Goal: Transaction & Acquisition: Obtain resource

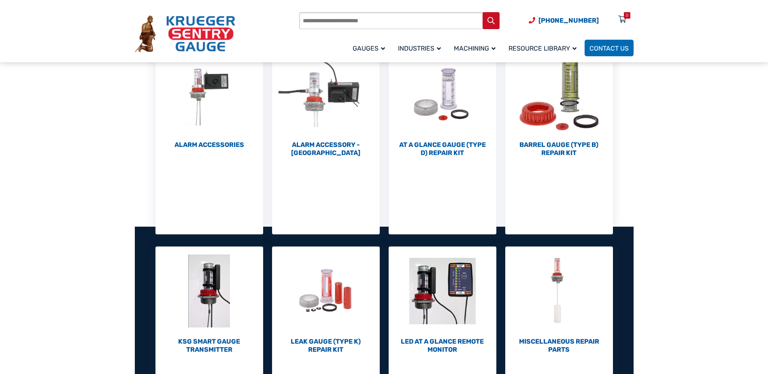
scroll to position [243, 0]
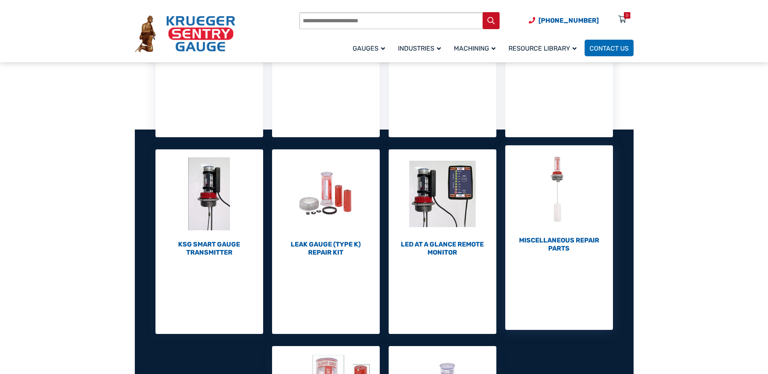
click at [555, 241] on h2 "Miscellaneous Repair Parts (7)" at bounding box center [559, 244] width 108 height 16
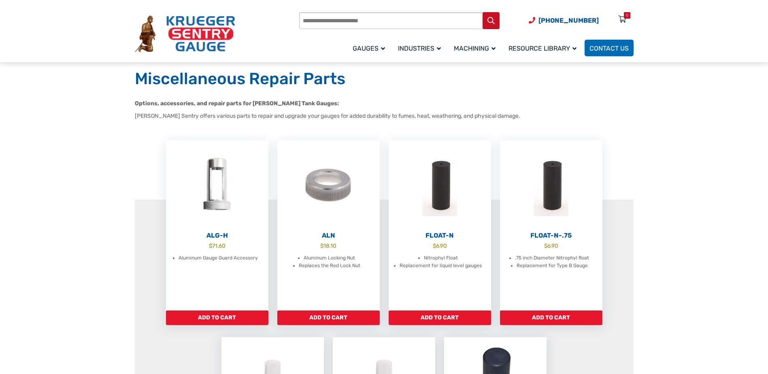
scroll to position [40, 0]
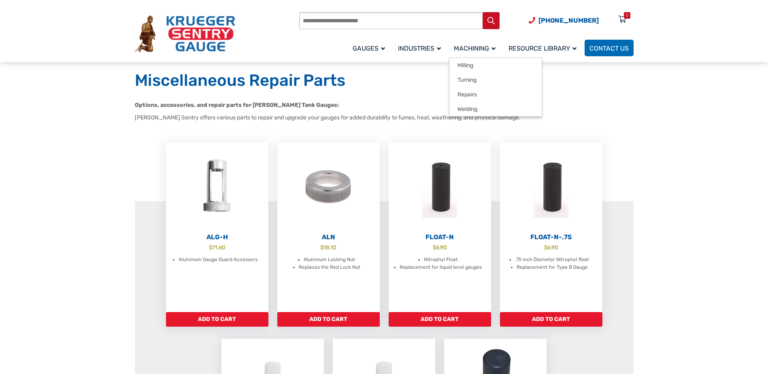
click at [488, 48] on span "Machining" at bounding box center [475, 49] width 42 height 8
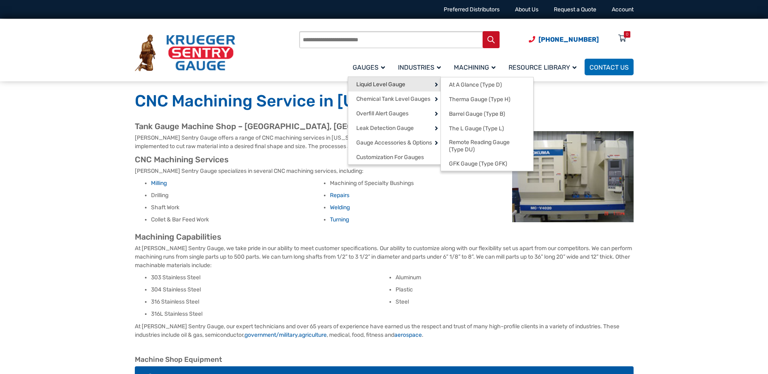
click at [376, 85] on span "Liquid Level Gauge" at bounding box center [380, 84] width 49 height 7
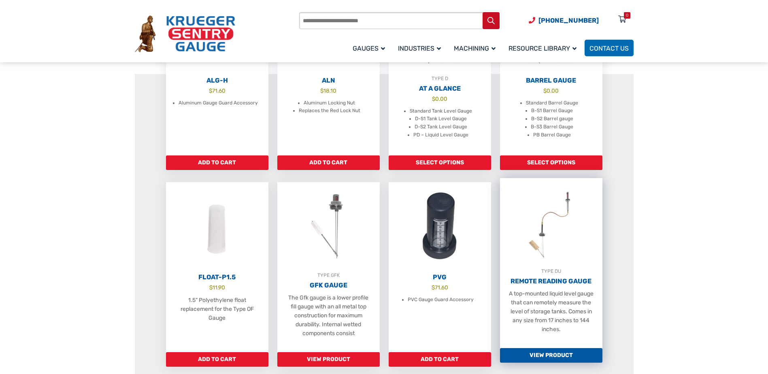
scroll to position [364, 0]
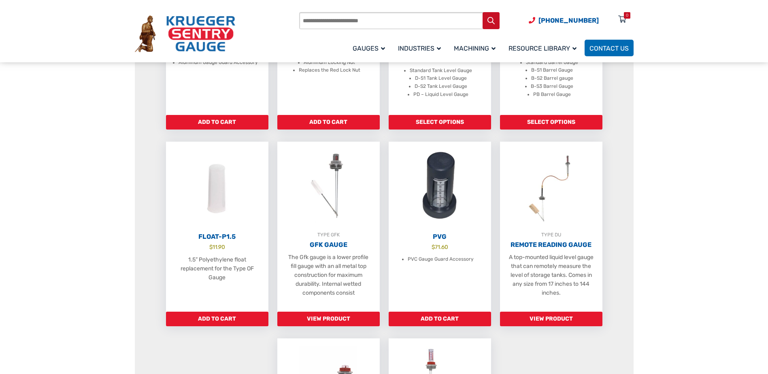
click at [624, 185] on ul "ALG-H $ 71.60 Aluminum Gauge Guard Accessory Add to cart ALN $ 18.10 Aluminum L…" at bounding box center [384, 240] width 499 height 590
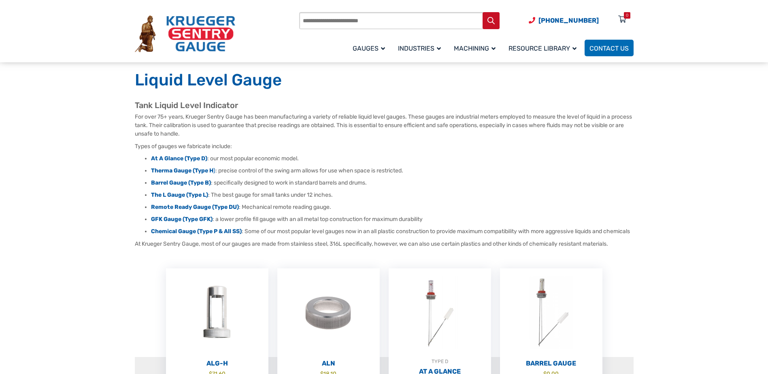
scroll to position [162, 0]
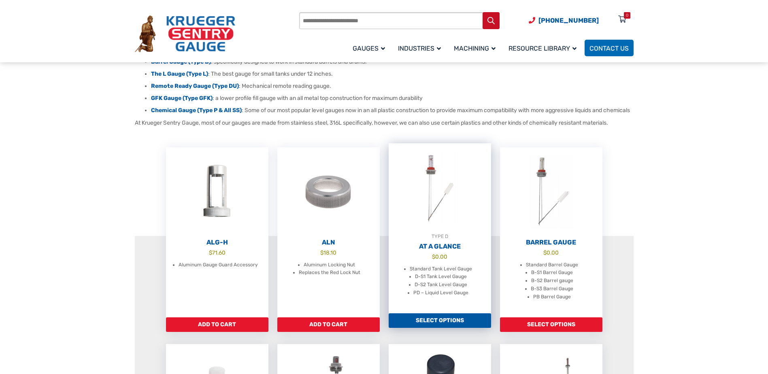
click at [449, 327] on link "Select options" at bounding box center [439, 320] width 102 height 15
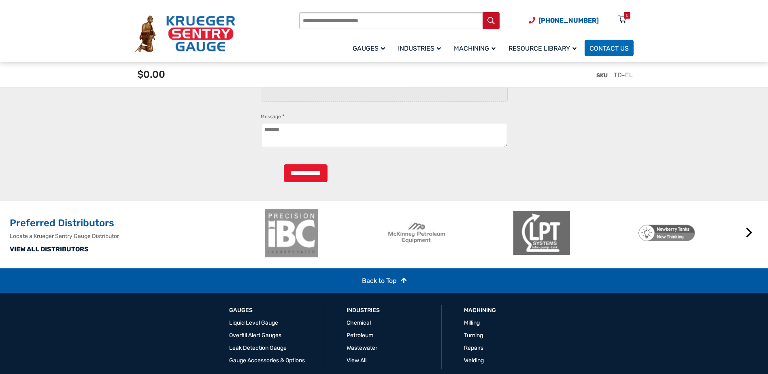
scroll to position [1902, 0]
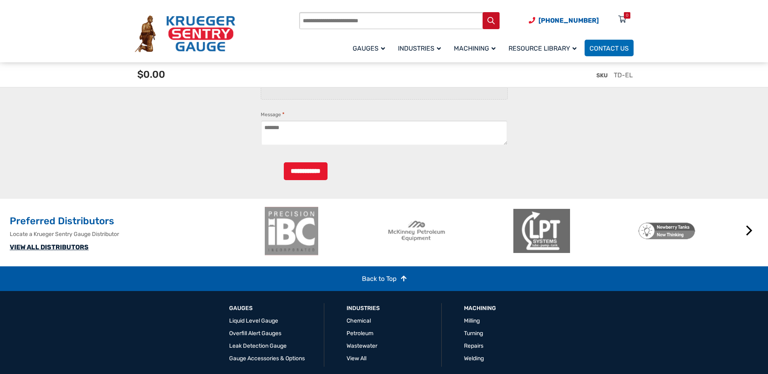
click at [458, 156] on div at bounding box center [384, 156] width 247 height 0
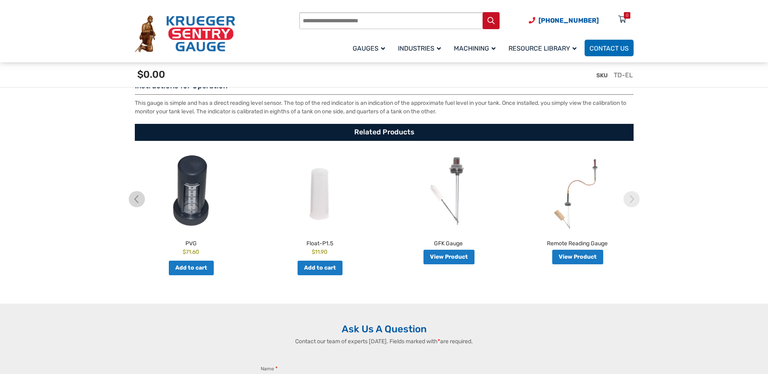
scroll to position [1457, 0]
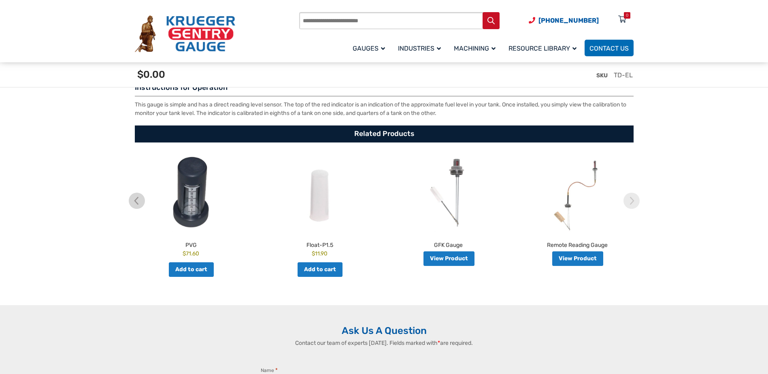
click at [453, 262] on link "View Product" at bounding box center [448, 258] width 51 height 15
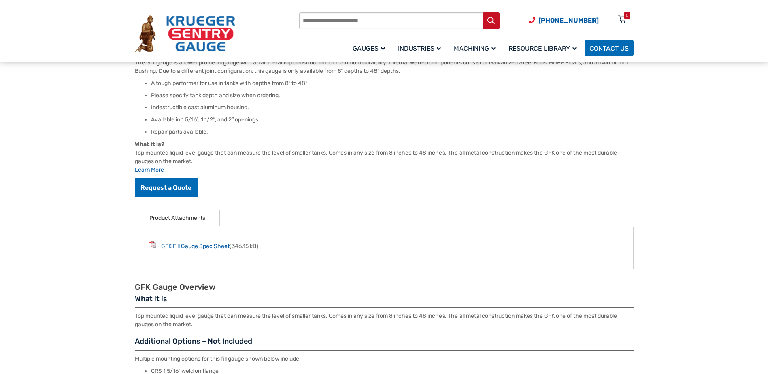
scroll to position [243, 0]
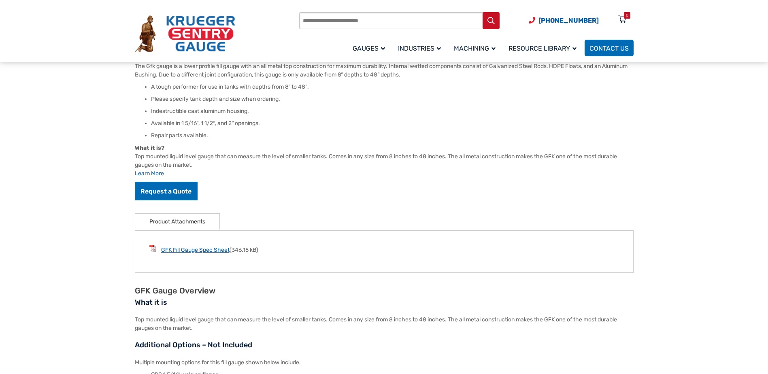
click at [192, 251] on link "GFK Fill Gauge Spec Sheet" at bounding box center [195, 249] width 68 height 7
